Goal: Navigation & Orientation: Understand site structure

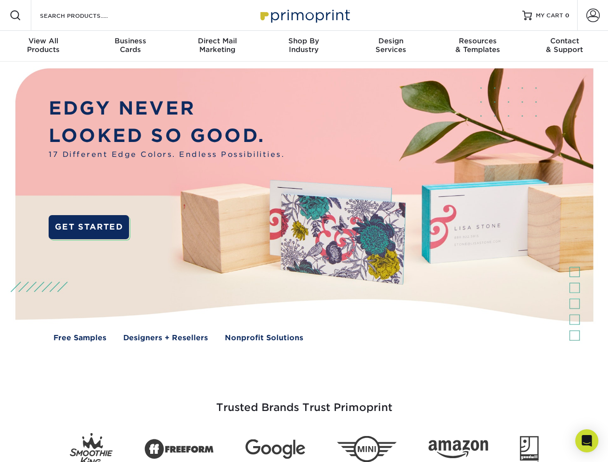
click at [304, 231] on img at bounding box center [303, 212] width 601 height 301
click at [15, 15] on span at bounding box center [16, 16] width 12 height 12
click at [592, 15] on span at bounding box center [592, 15] width 13 height 13
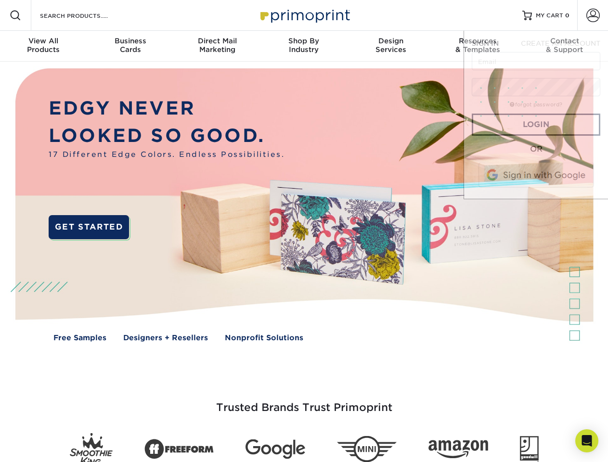
click at [43, 46] on div "View All Products" at bounding box center [43, 45] width 87 height 17
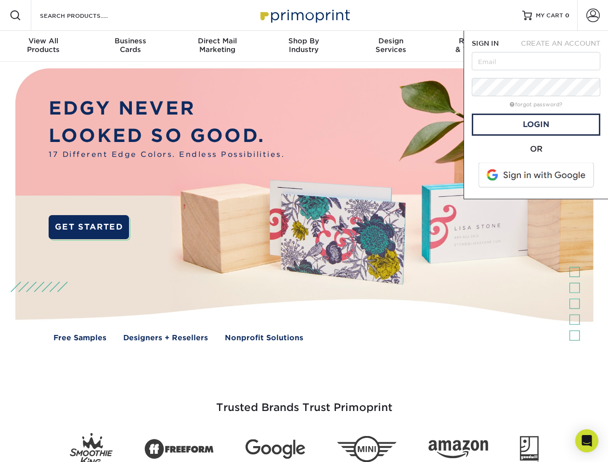
click at [130, 46] on div "Business Cards" at bounding box center [130, 45] width 87 height 17
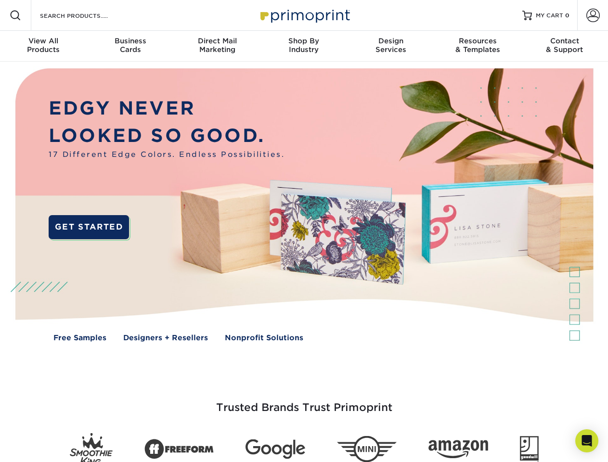
click at [217, 46] on div "Direct Mail Marketing" at bounding box center [217, 45] width 87 height 17
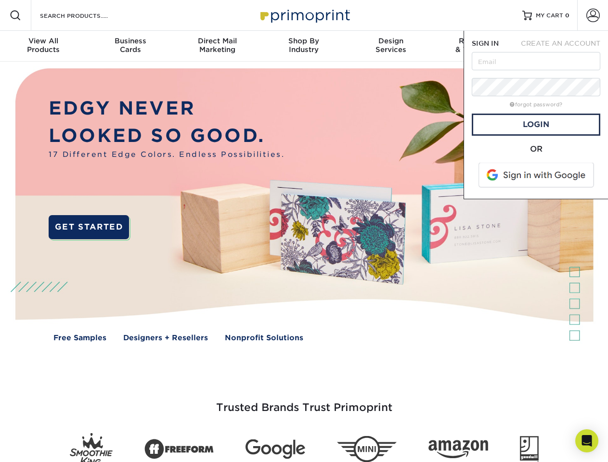
click at [304, 46] on div "Shop By Industry" at bounding box center [303, 45] width 87 height 17
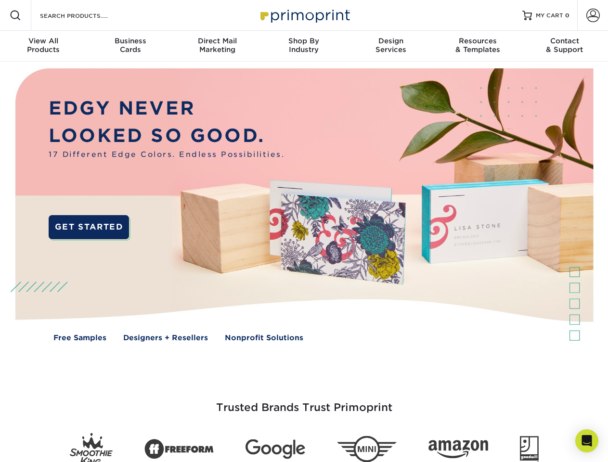
click at [391, 46] on div "Design Services" at bounding box center [390, 45] width 87 height 17
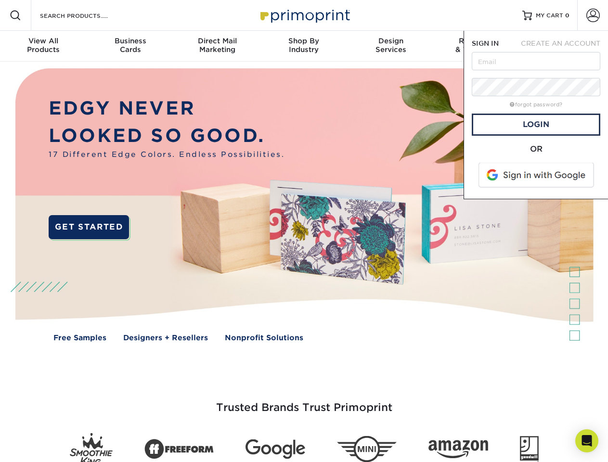
click at [477, 46] on span "SIGN IN" at bounding box center [485, 43] width 27 height 8
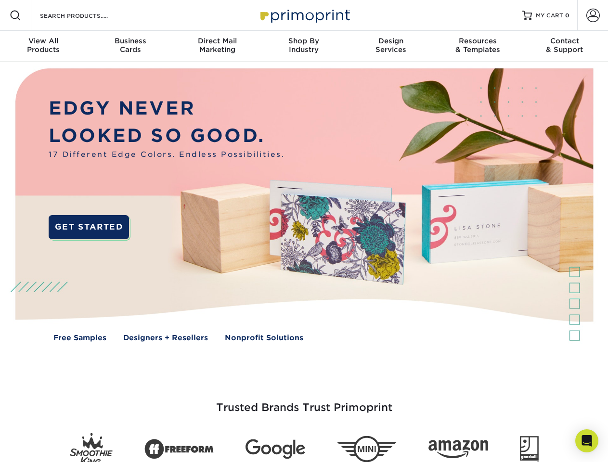
click at [564, 46] on div "Contact & Support" at bounding box center [564, 45] width 87 height 17
